Goal: Communication & Community: Connect with others

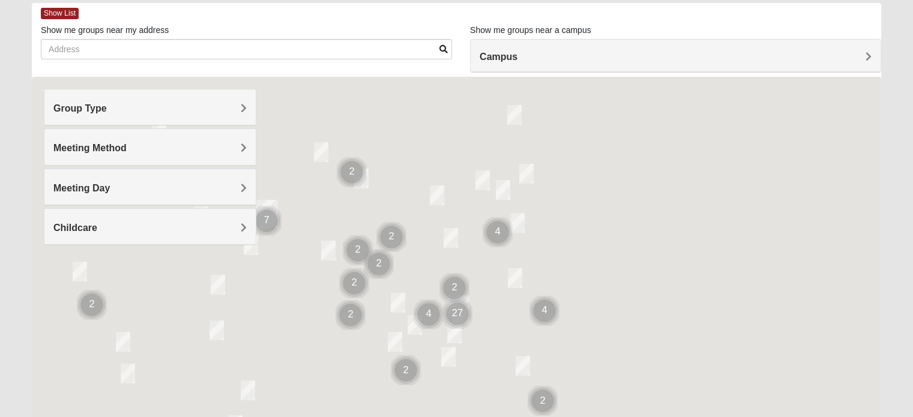
scroll to position [60, 0]
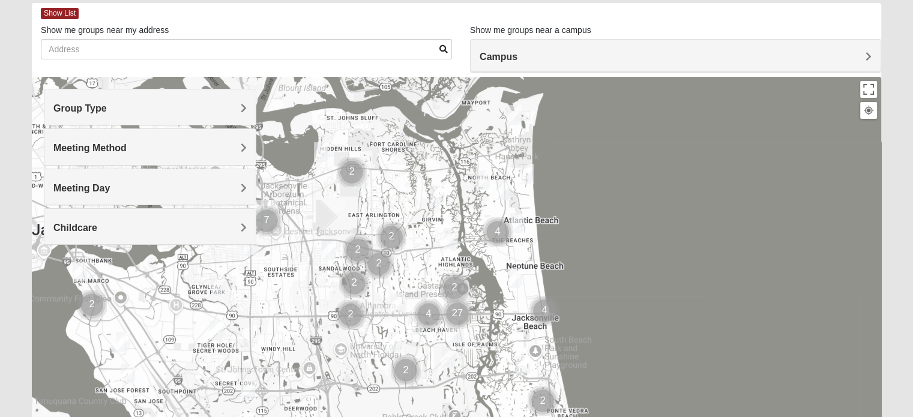
click at [203, 110] on h4 "Group Type" at bounding box center [149, 108] width 193 height 11
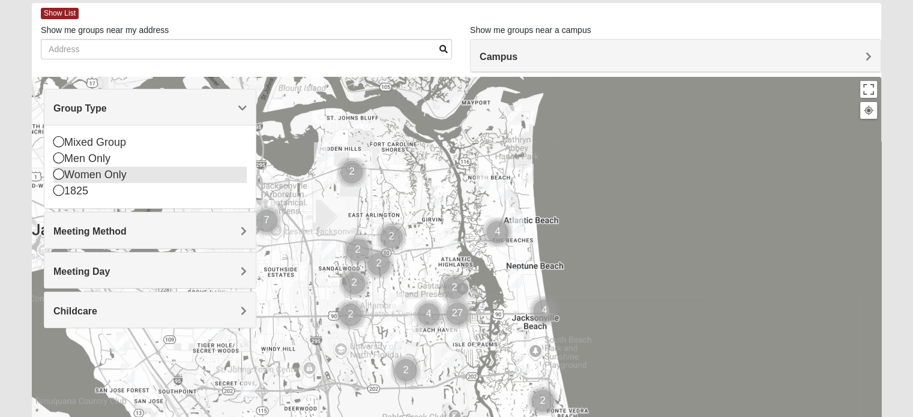
click at [56, 176] on icon at bounding box center [58, 174] width 11 height 11
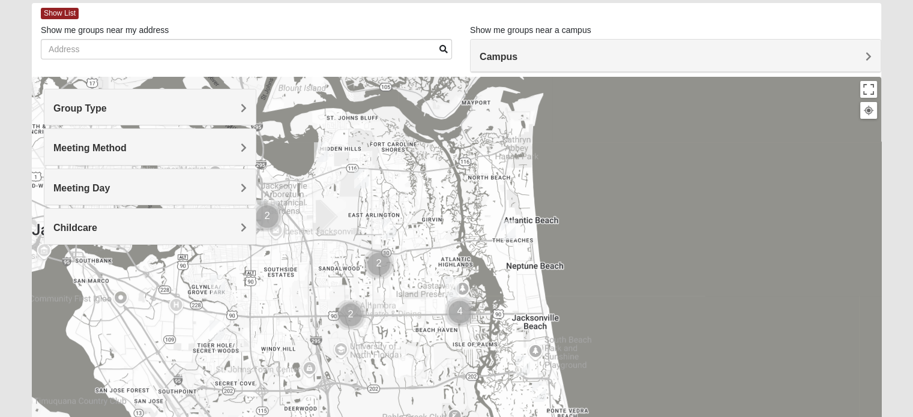
click at [199, 190] on h4 "Meeting Day" at bounding box center [149, 187] width 193 height 11
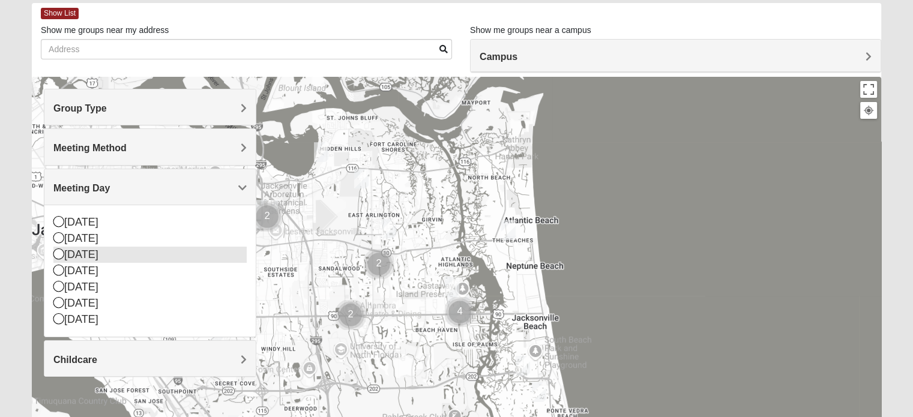
click at [56, 253] on icon at bounding box center [58, 253] width 11 height 11
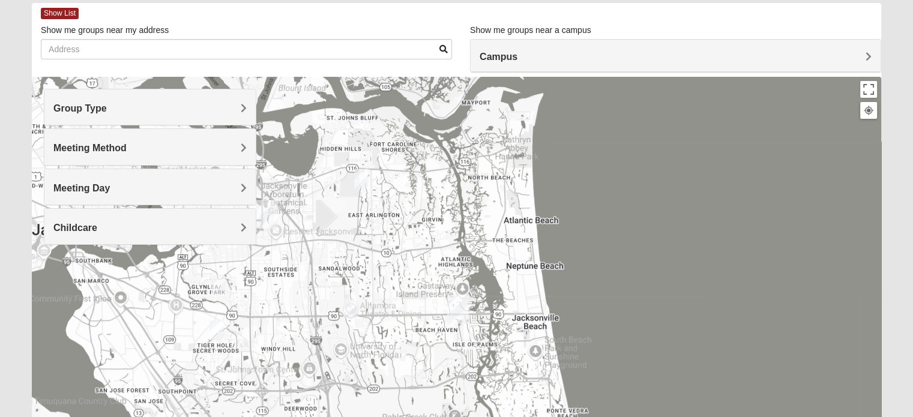
click at [145, 155] on div "Meeting Method" at bounding box center [149, 146] width 211 height 35
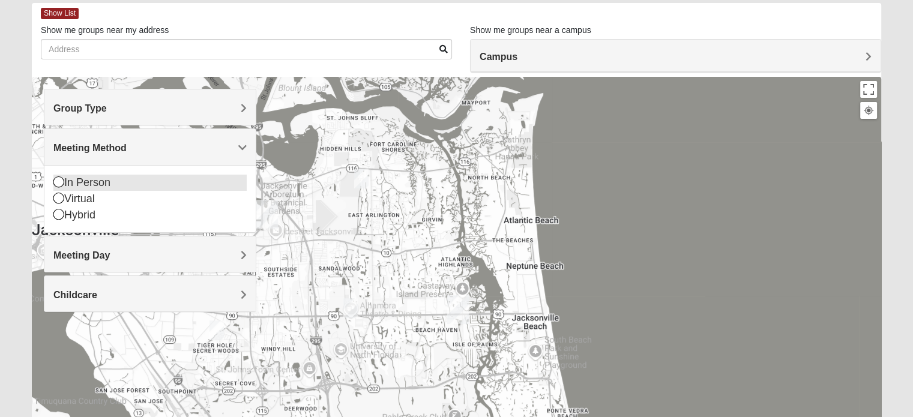
click at [73, 184] on div "In Person" at bounding box center [149, 183] width 193 height 16
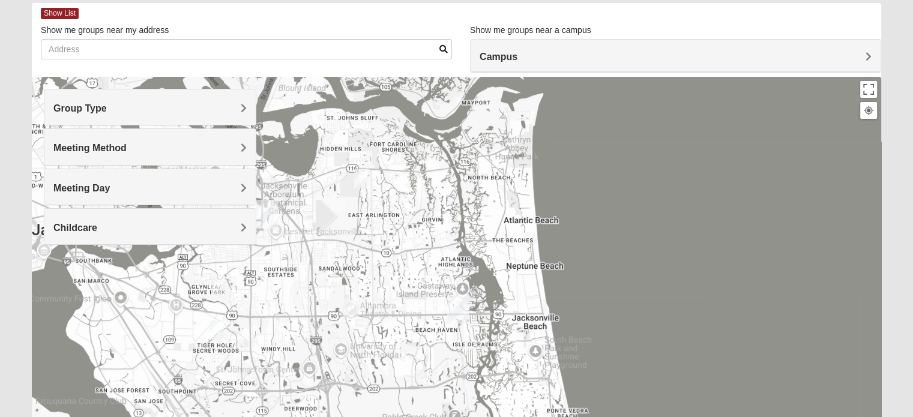
click at [178, 229] on h4 "Childcare" at bounding box center [149, 227] width 193 height 11
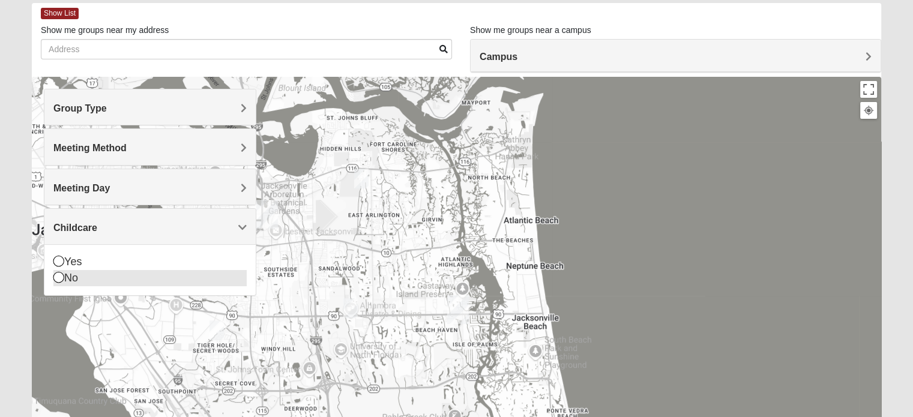
click at [112, 277] on div "No" at bounding box center [149, 278] width 193 height 16
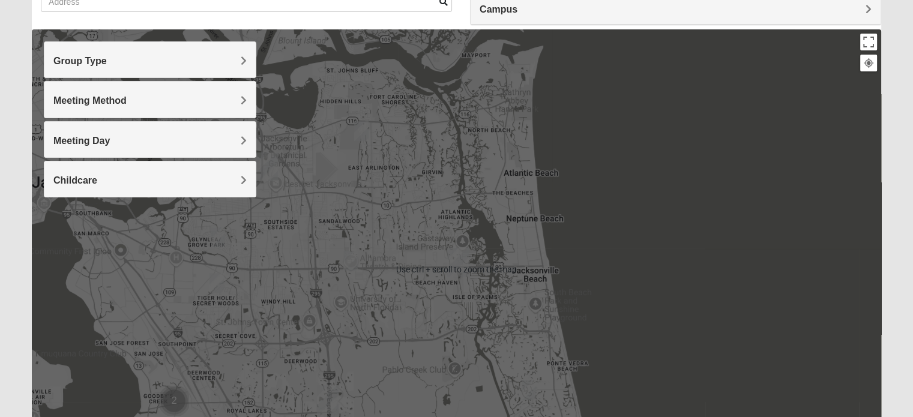
scroll to position [120, 0]
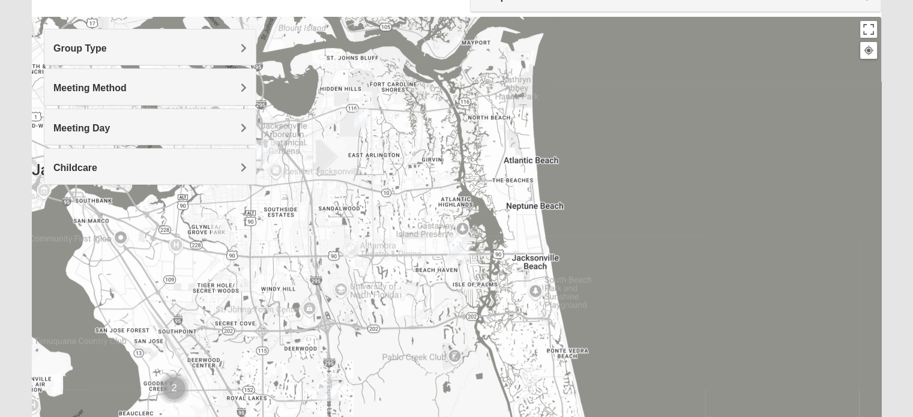
click at [353, 246] on img "Womens Chapman 32224" at bounding box center [350, 247] width 24 height 29
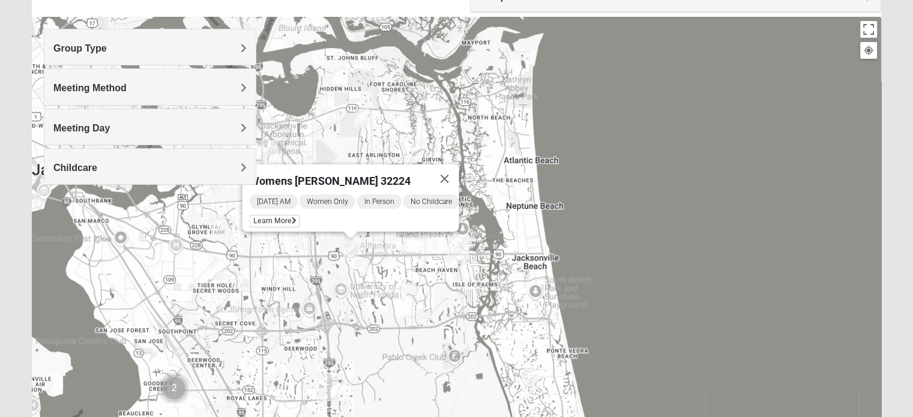
click at [358, 118] on img "Womens Beattie 32225" at bounding box center [361, 118] width 24 height 29
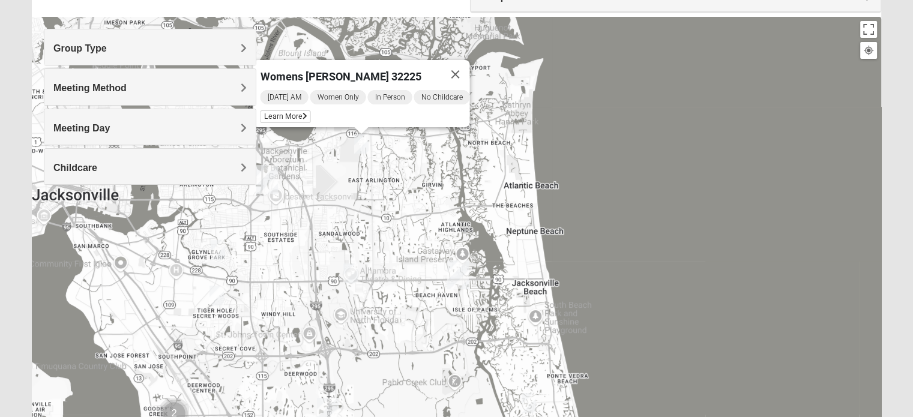
click at [216, 248] on img "Womens Crenshaw 32216" at bounding box center [218, 249] width 24 height 29
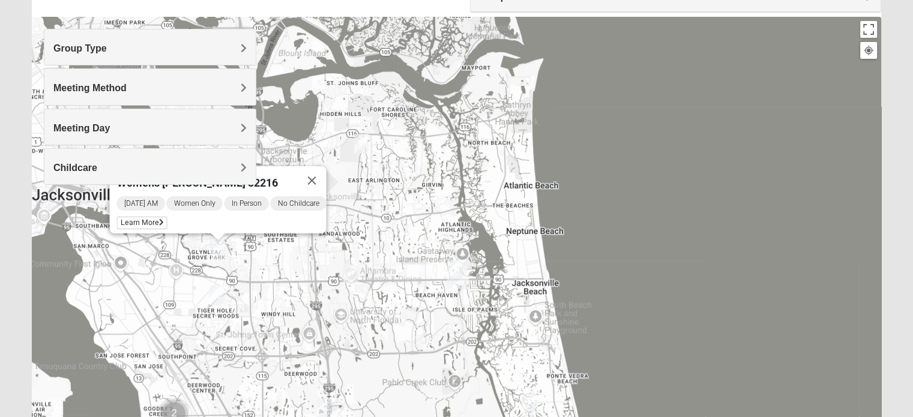
click at [271, 256] on div "Womens [PERSON_NAME] 32216 [DATE] AM Women Only In Person No Childcare Learn Mo…" at bounding box center [456, 257] width 849 height 480
click at [222, 292] on img "Womens Bell 32216" at bounding box center [217, 295] width 24 height 29
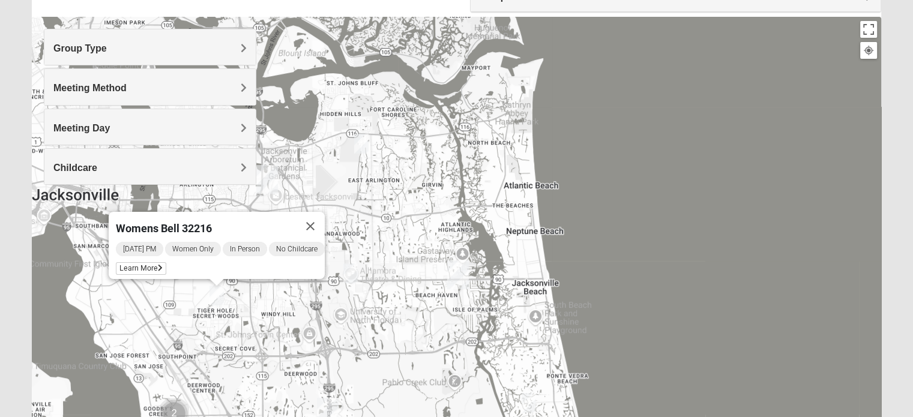
drag, startPoint x: 292, startPoint y: 305, endPoint x: 329, endPoint y: 309, distance: 36.8
click at [329, 309] on div "Womens Bell 32216 [DATE] PM Women Only In Person No Childcare Learn More" at bounding box center [456, 257] width 849 height 480
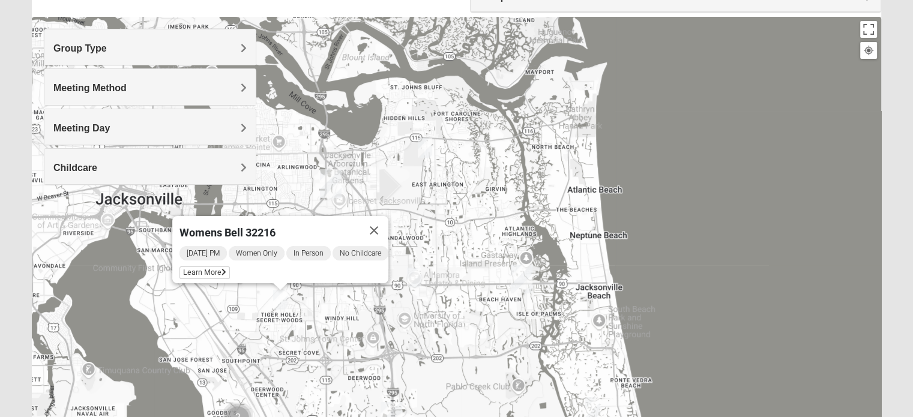
drag, startPoint x: 342, startPoint y: 202, endPoint x: 411, endPoint y: 221, distance: 71.8
click at [411, 221] on div "Womens Bell 32216 [DATE] PM Women Only In Person No Childcare Learn More" at bounding box center [456, 257] width 849 height 480
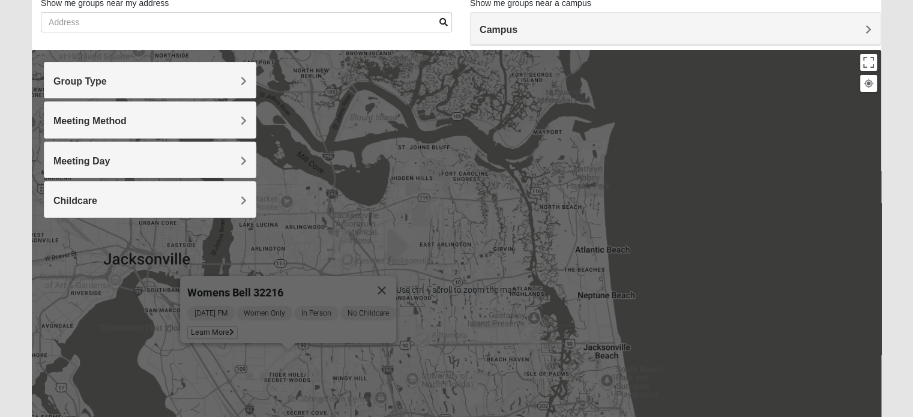
scroll to position [0, 0]
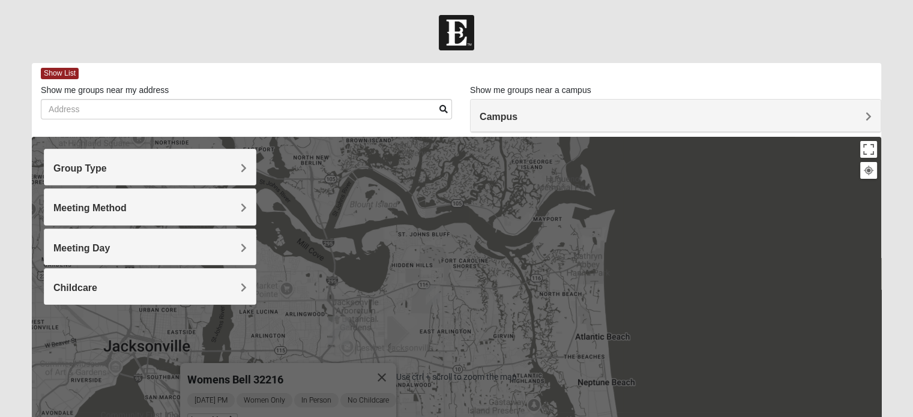
click at [535, 124] on div "Campus" at bounding box center [675, 116] width 410 height 32
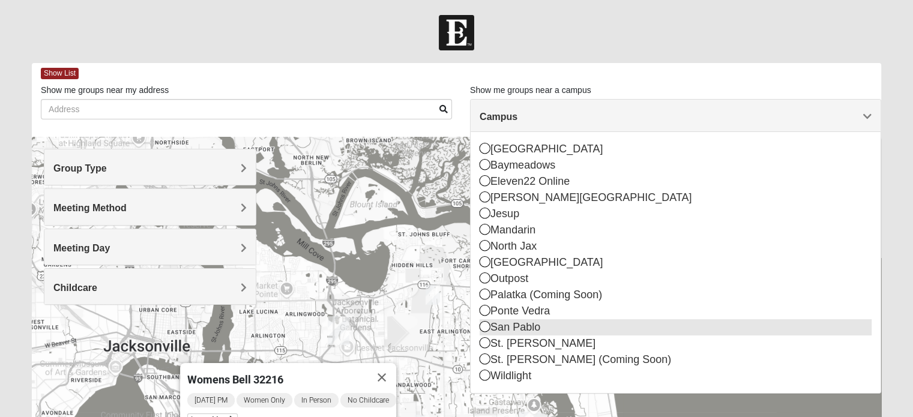
click at [502, 321] on div "San Pablo" at bounding box center [675, 327] width 392 height 16
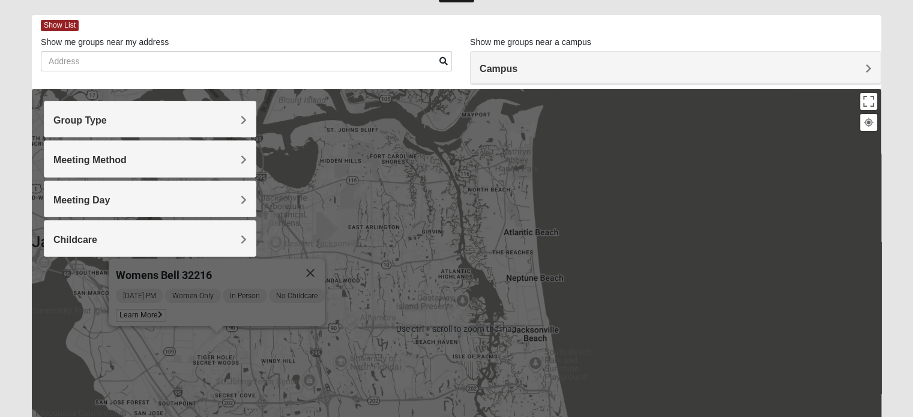
scroll to position [60, 0]
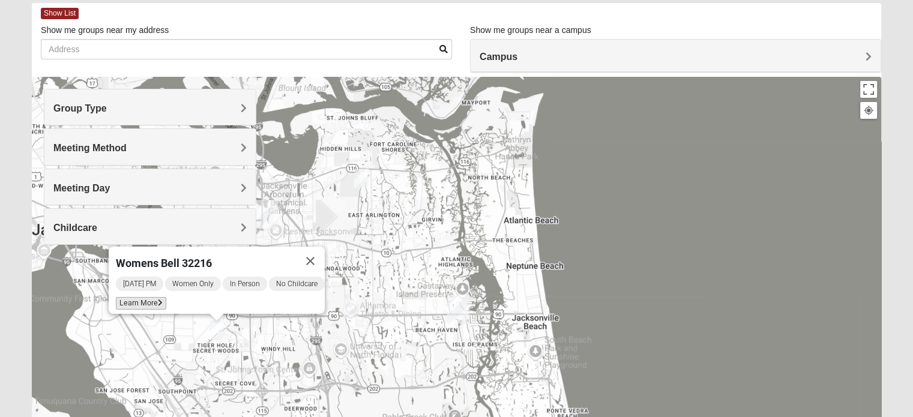
click at [130, 298] on span "Learn More" at bounding box center [141, 303] width 50 height 13
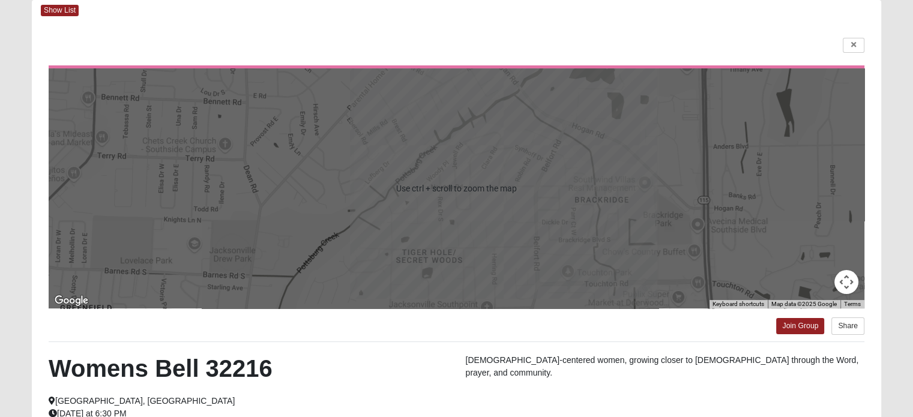
scroll to position [0, 0]
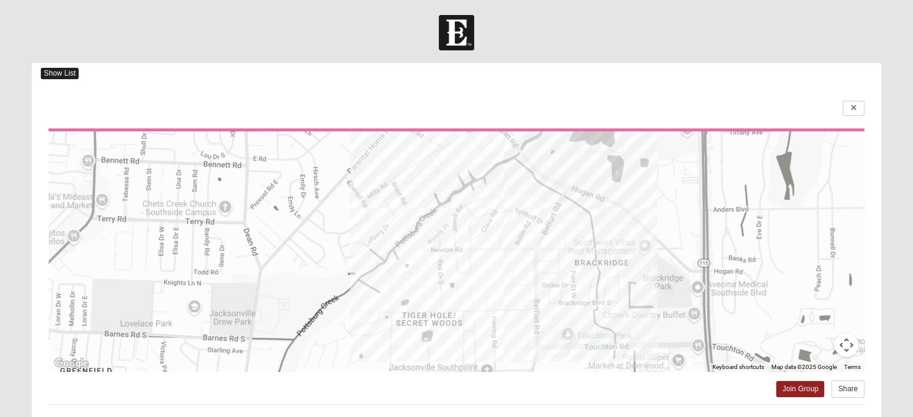
click at [50, 72] on span "Show List" at bounding box center [60, 73] width 38 height 11
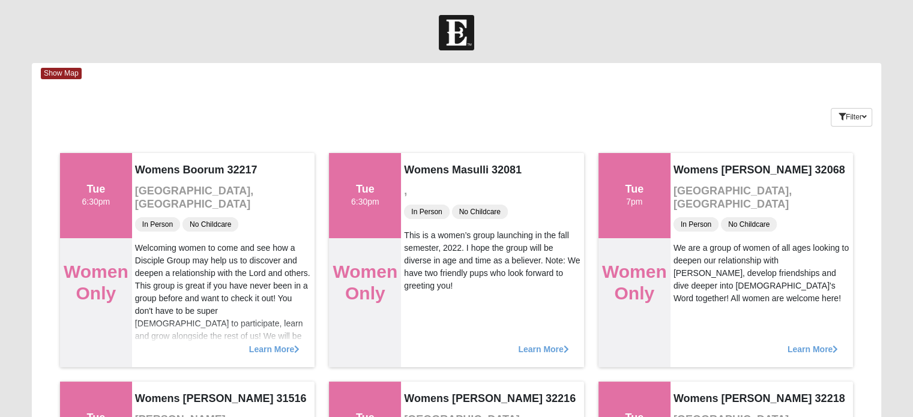
scroll to position [60, 0]
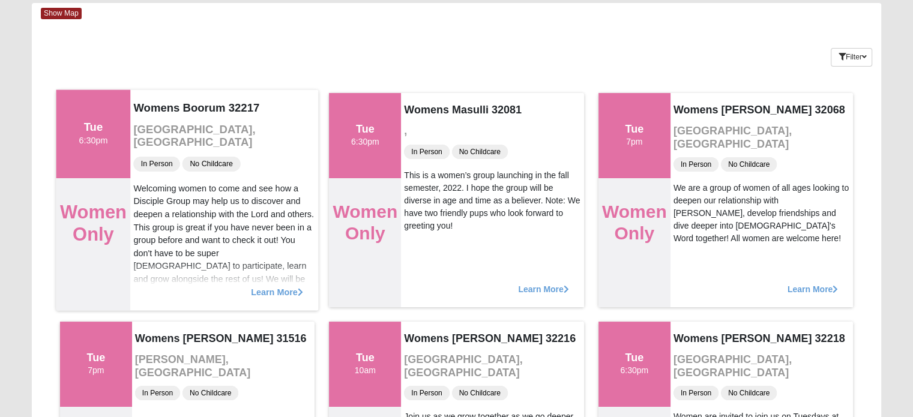
click at [268, 286] on span "Learn More" at bounding box center [277, 286] width 52 height 0
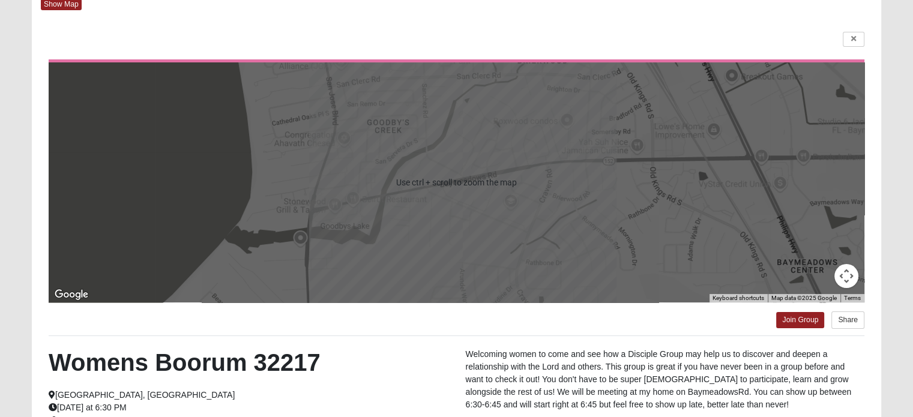
scroll to position [120, 0]
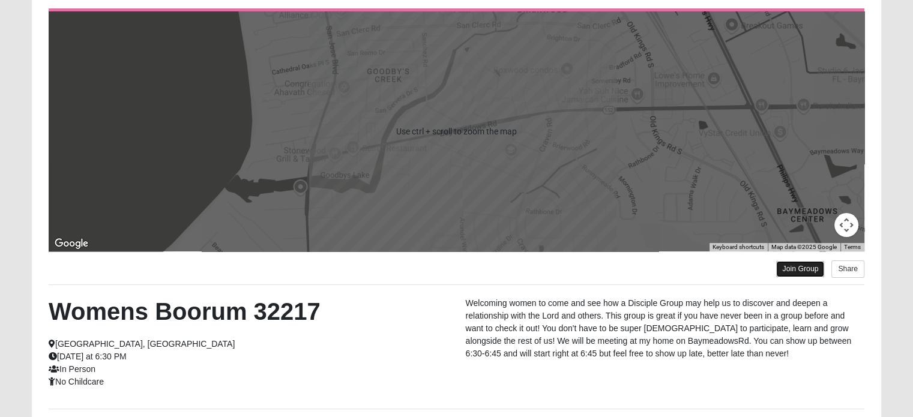
click at [797, 271] on link "Join Group" at bounding box center [800, 269] width 48 height 16
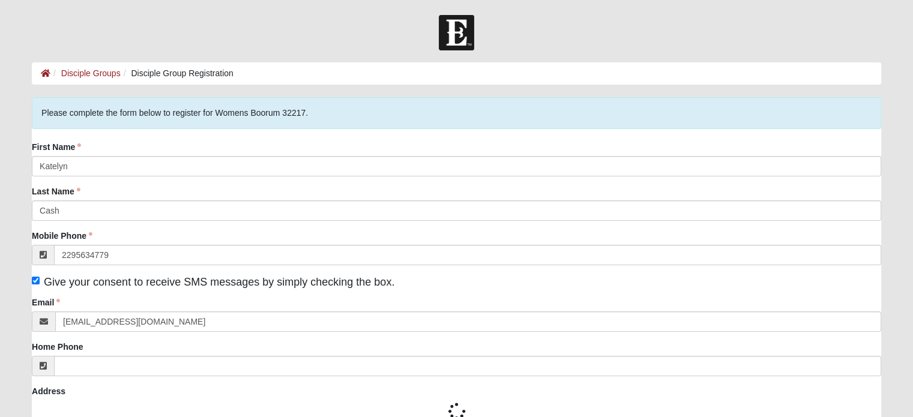
type input "(229) 563-4779"
